Goal: Check status: Check status

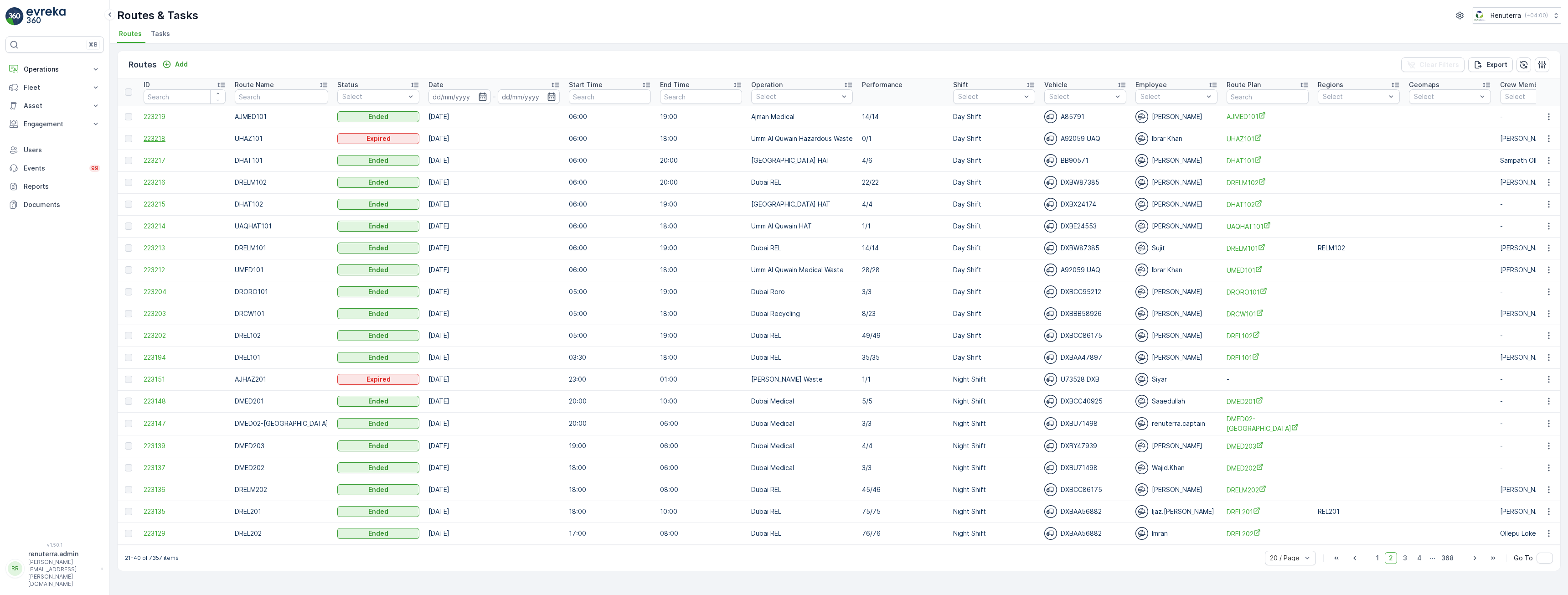
click at [159, 136] on span "223218" at bounding box center [185, 138] width 82 height 9
click at [479, 94] on icon "button" at bounding box center [482, 97] width 8 height 9
click at [450, 118] on p "[DATE]" at bounding box center [439, 118] width 21 height 9
type input "[DATE]"
